Goal: Navigation & Orientation: Find specific page/section

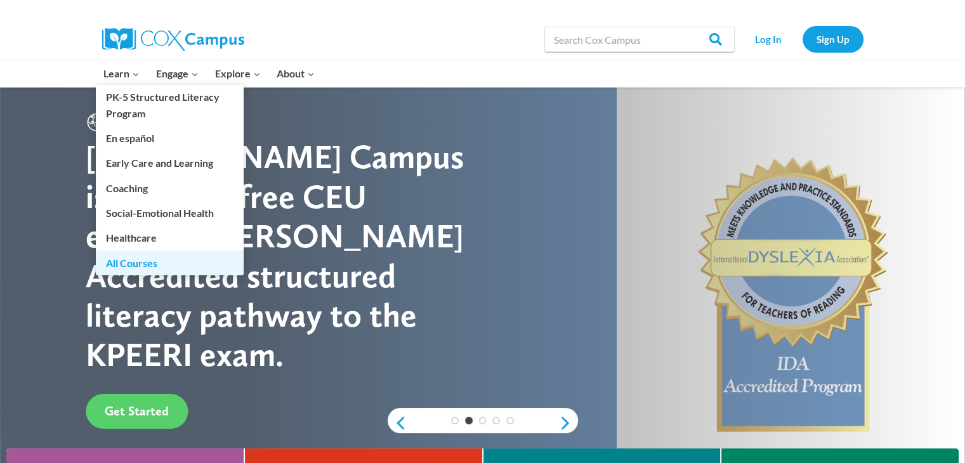
click at [138, 264] on link "All Courses" at bounding box center [170, 262] width 148 height 24
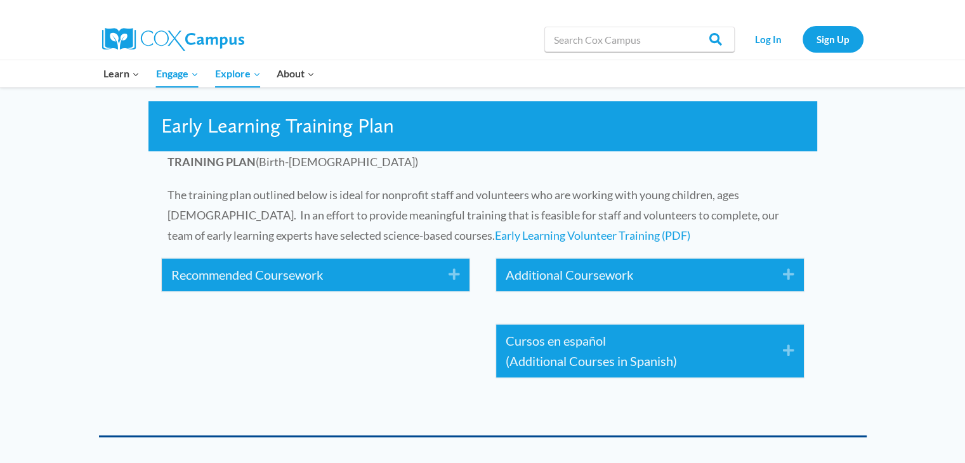
scroll to position [1902, 0]
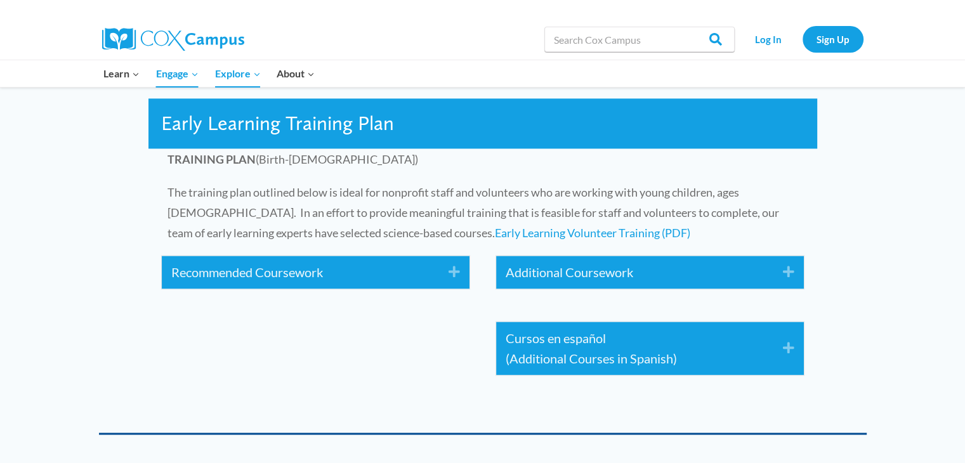
click at [455, 271] on icon "Expand" at bounding box center [449, 272] width 21 height 20
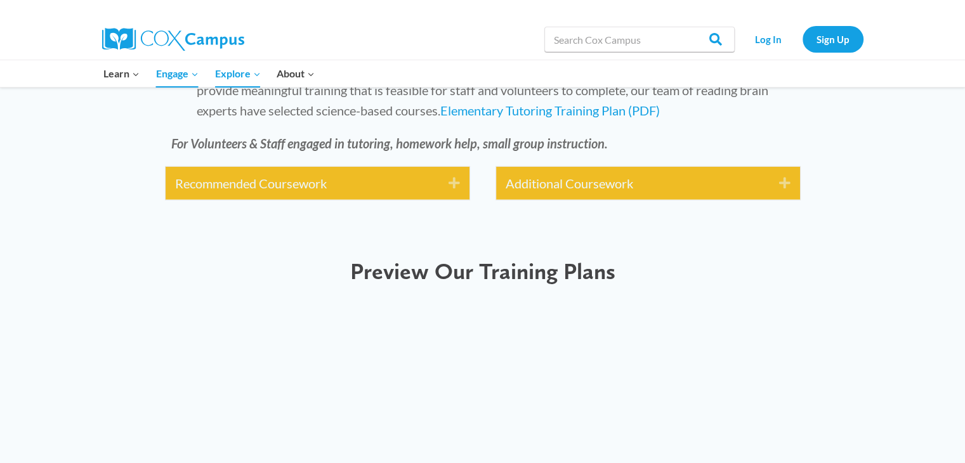
scroll to position [3741, 0]
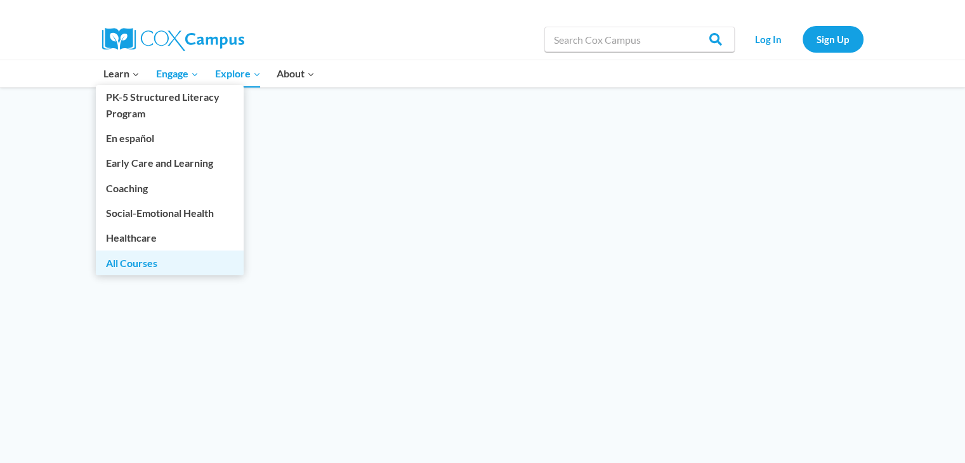
click at [133, 263] on link "All Courses" at bounding box center [170, 262] width 148 height 24
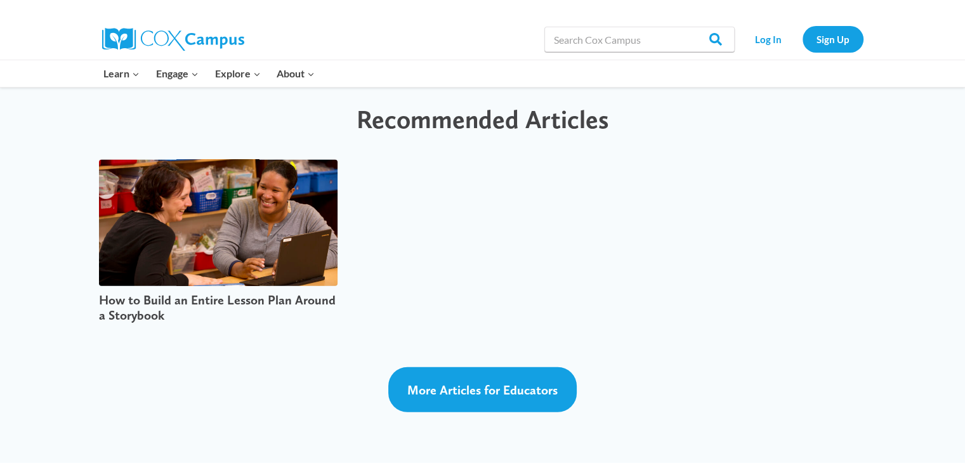
scroll to position [3171, 0]
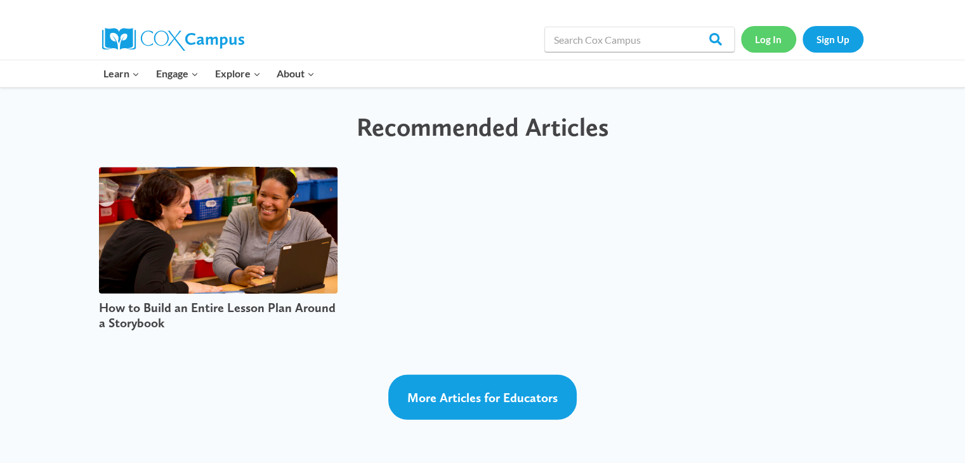
click at [767, 32] on link "Log In" at bounding box center [768, 39] width 55 height 26
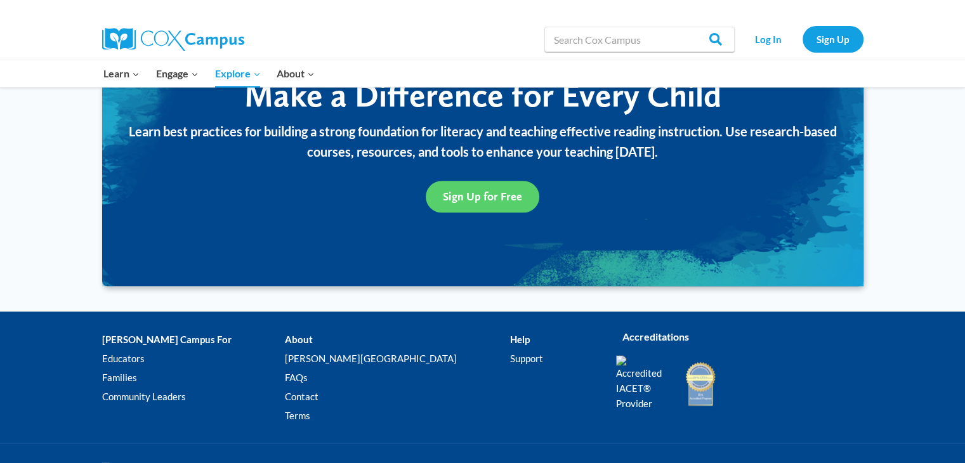
scroll to position [1585, 0]
